Goal: Task Accomplishment & Management: Manage account settings

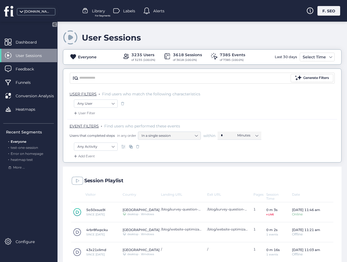
click at [7, 10] on icon at bounding box center [8, 11] width 9 height 10
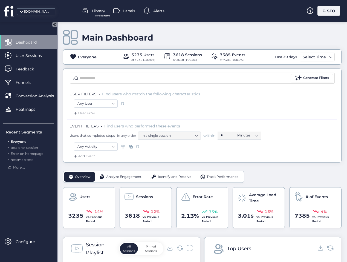
click at [25, 41] on span "Dashboard" at bounding box center [30, 42] width 29 height 6
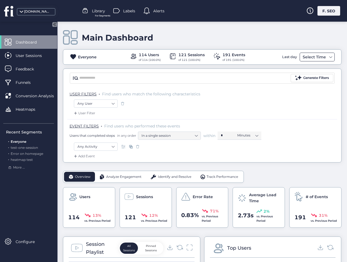
click at [318, 59] on div "Select Time" at bounding box center [314, 57] width 26 height 7
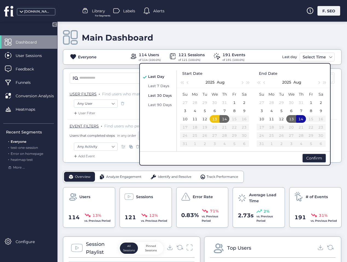
click at [162, 97] on span "Last 30 Days" at bounding box center [160, 95] width 24 height 4
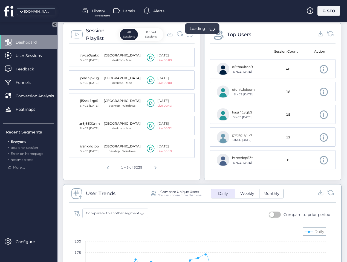
scroll to position [241, 0]
